Goal: Information Seeking & Learning: Learn about a topic

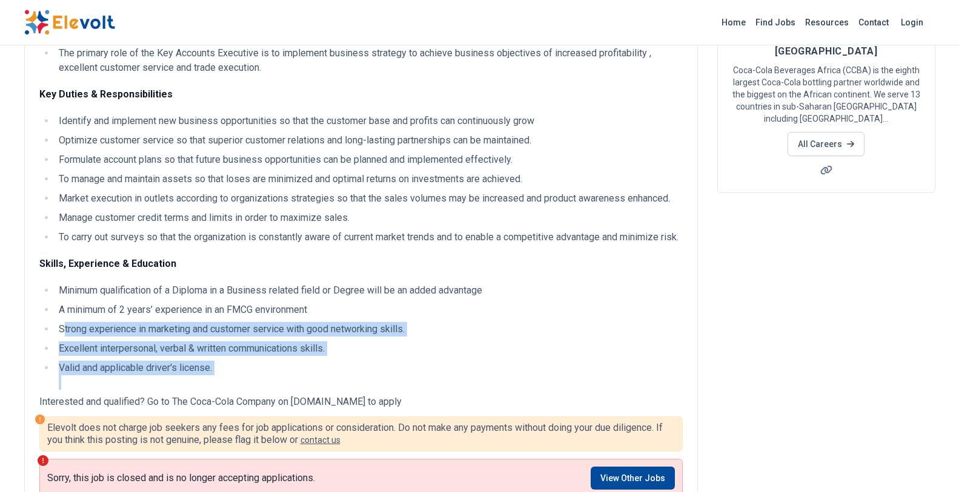
drag, startPoint x: 63, startPoint y: 339, endPoint x: 227, endPoint y: 395, distance: 173.0
click at [227, 390] on ul "Minimum qualification of a Diploma in a Business related field or Degree will b…" at bounding box center [360, 336] width 643 height 107
click at [227, 390] on li "Valid and applicable driver's license." at bounding box center [369, 375] width 628 height 29
drag, startPoint x: 216, startPoint y: 383, endPoint x: 58, endPoint y: 340, distance: 163.8
click at [58, 340] on ul "Minimum qualification of a Diploma in a Business related field or Degree will b…" at bounding box center [360, 336] width 643 height 107
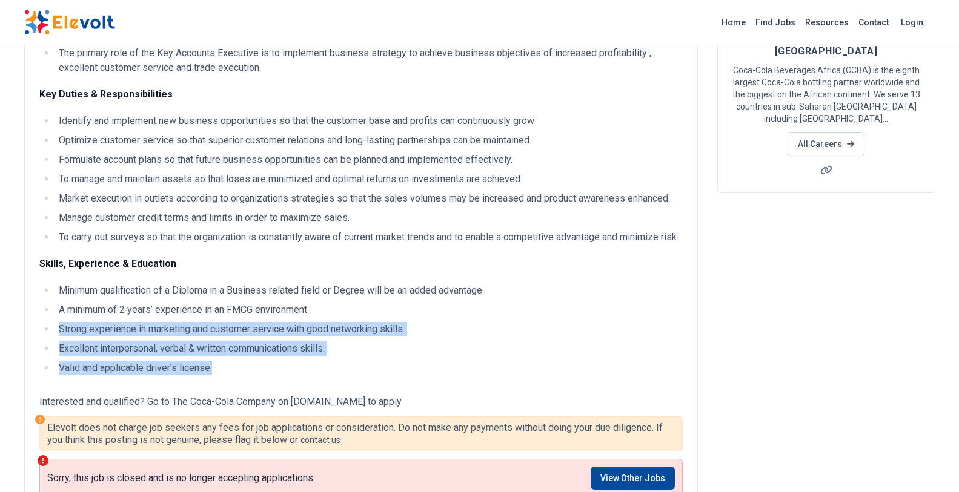
copy ul "Strong experience in marketing and customer service with good networking skills…"
